Goal: Task Accomplishment & Management: Complete application form

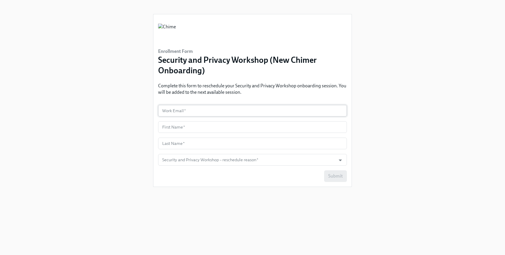
click at [193, 109] on input "text" at bounding box center [252, 111] width 189 height 12
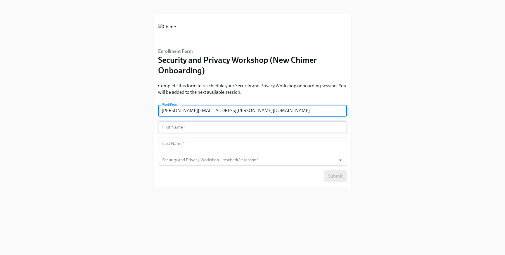
type input "[PERSON_NAME][EMAIL_ADDRESS][PERSON_NAME][DOMAIN_NAME]"
click at [182, 128] on input "text" at bounding box center [252, 127] width 189 height 12
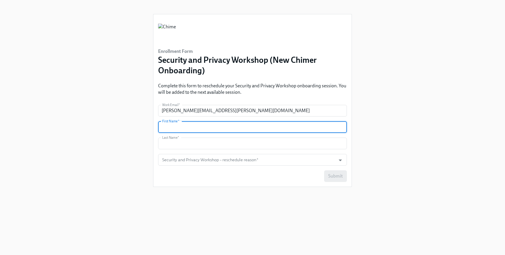
type input "Hamidreza"
type input "Darabi"
click at [315, 159] on input "Security and Privacy Workshop – reschedule reason   *" at bounding box center [247, 160] width 172 height 12
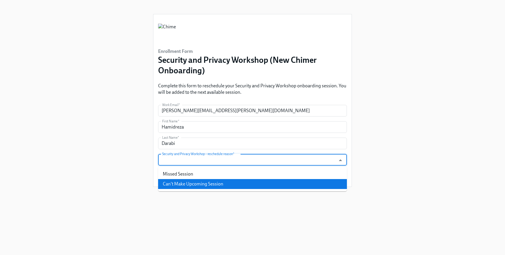
click at [287, 181] on li "Can't Make Upcoming Session" at bounding box center [252, 184] width 189 height 10
type input "Can't Make Upcoming Session"
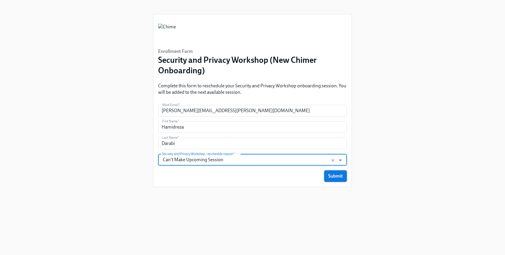
click at [337, 177] on span "Submit" at bounding box center [335, 176] width 15 height 6
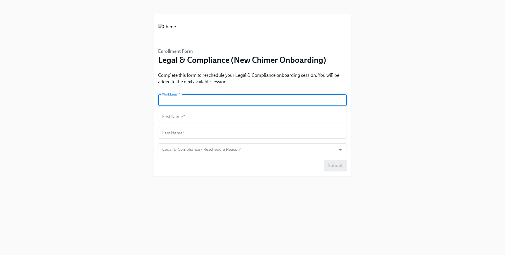
click at [221, 97] on input "text" at bounding box center [252, 100] width 189 height 12
type input "[PERSON_NAME][EMAIL_ADDRESS][PERSON_NAME][DOMAIN_NAME]"
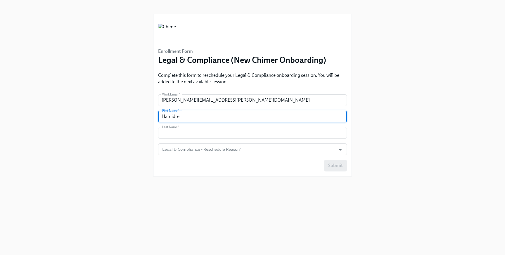
type input "Hamidreza"
type input "Darabi"
click at [237, 148] on input "Legal & Compliance - Reschedule Reason   *" at bounding box center [247, 149] width 172 height 12
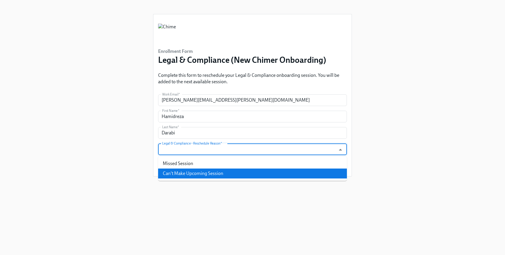
click at [231, 173] on li "Can't Make Upcoming Session" at bounding box center [252, 174] width 189 height 10
type input "Can't Make Upcoming Session"
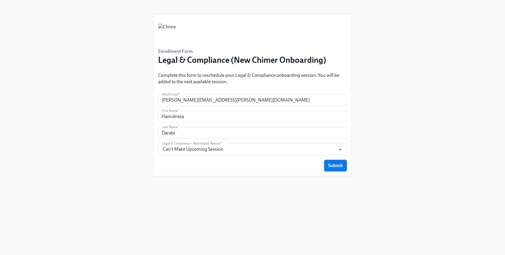
click at [336, 167] on span "Submit" at bounding box center [335, 166] width 15 height 6
